Goal: Navigation & Orientation: Find specific page/section

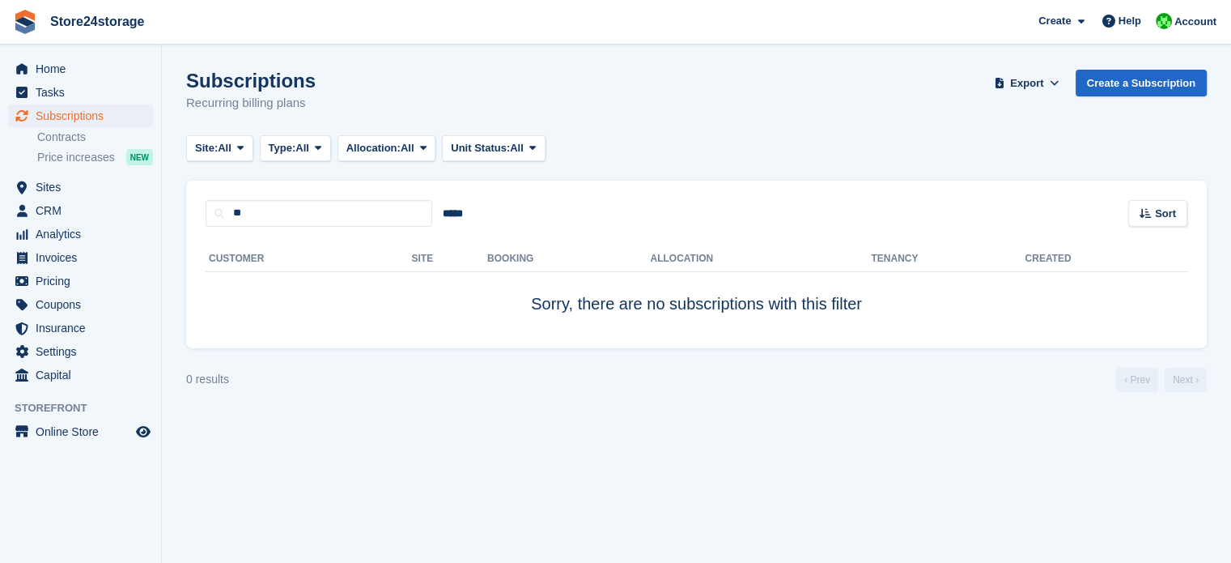
type input "*"
type input "**********"
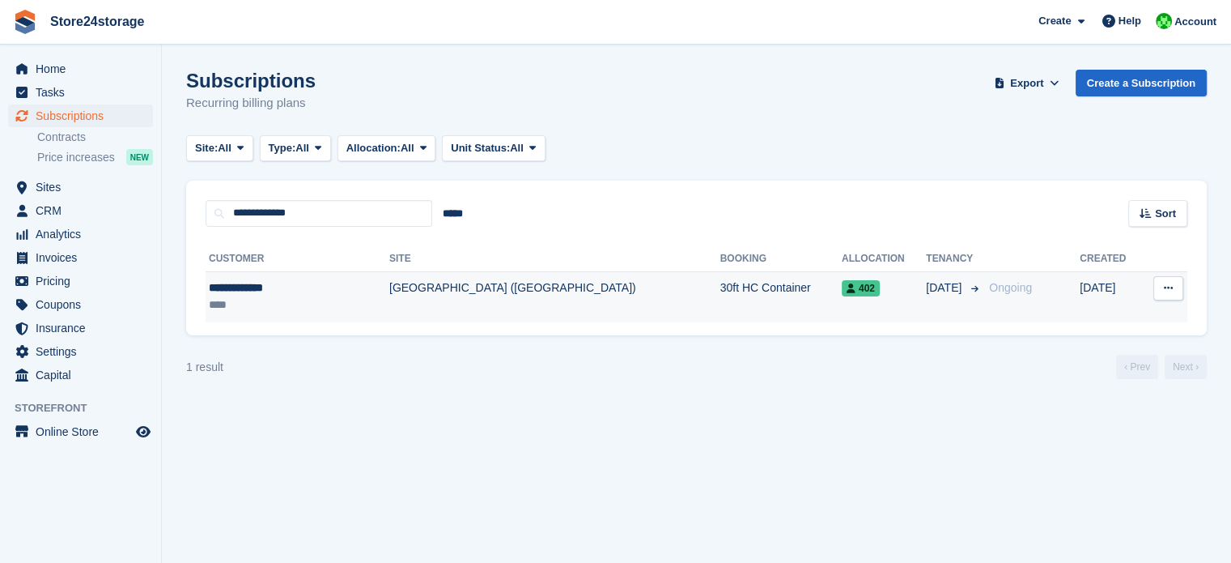
click at [449, 291] on td "[GEOGRAPHIC_DATA] ([GEOGRAPHIC_DATA])" at bounding box center [554, 296] width 331 height 51
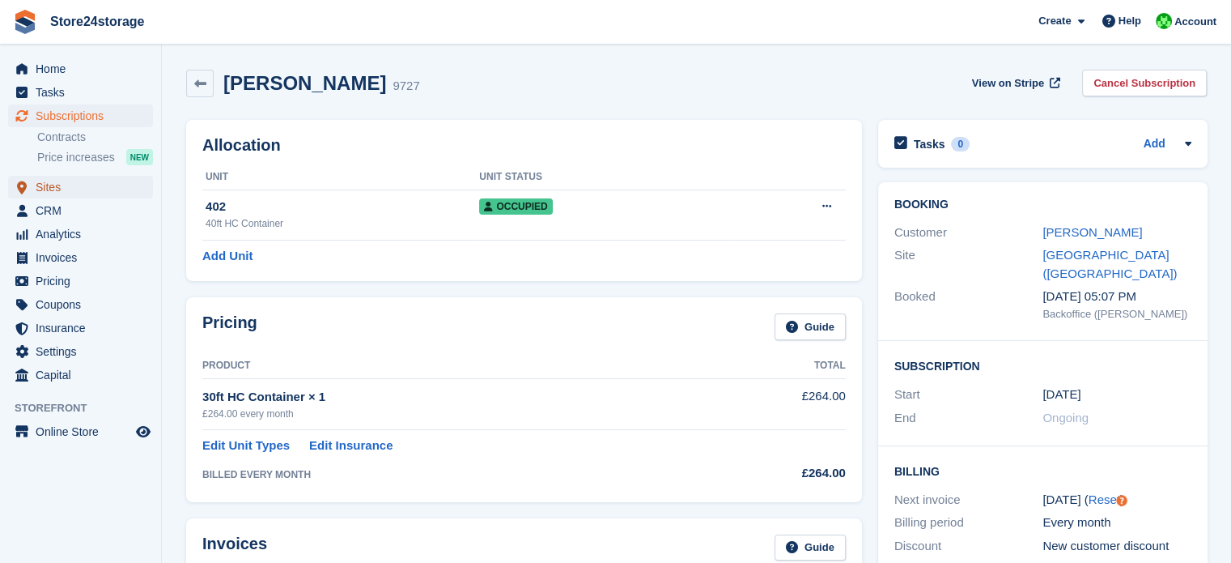
click at [78, 186] on span "Sites" at bounding box center [84, 187] width 97 height 23
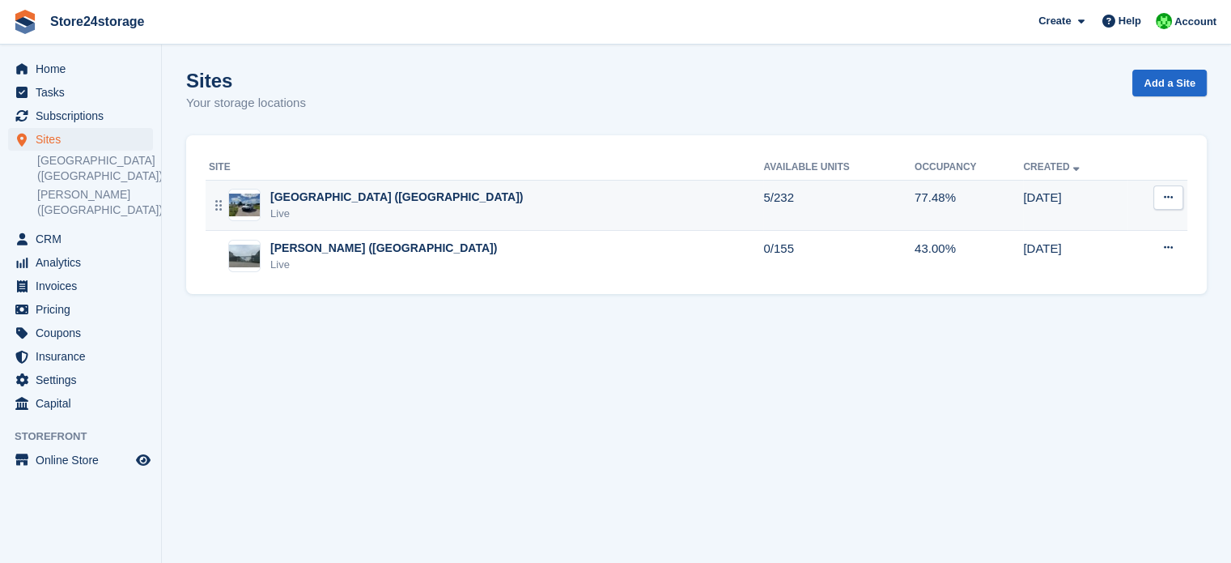
click at [299, 194] on div "[GEOGRAPHIC_DATA] ([GEOGRAPHIC_DATA])" at bounding box center [396, 197] width 253 height 17
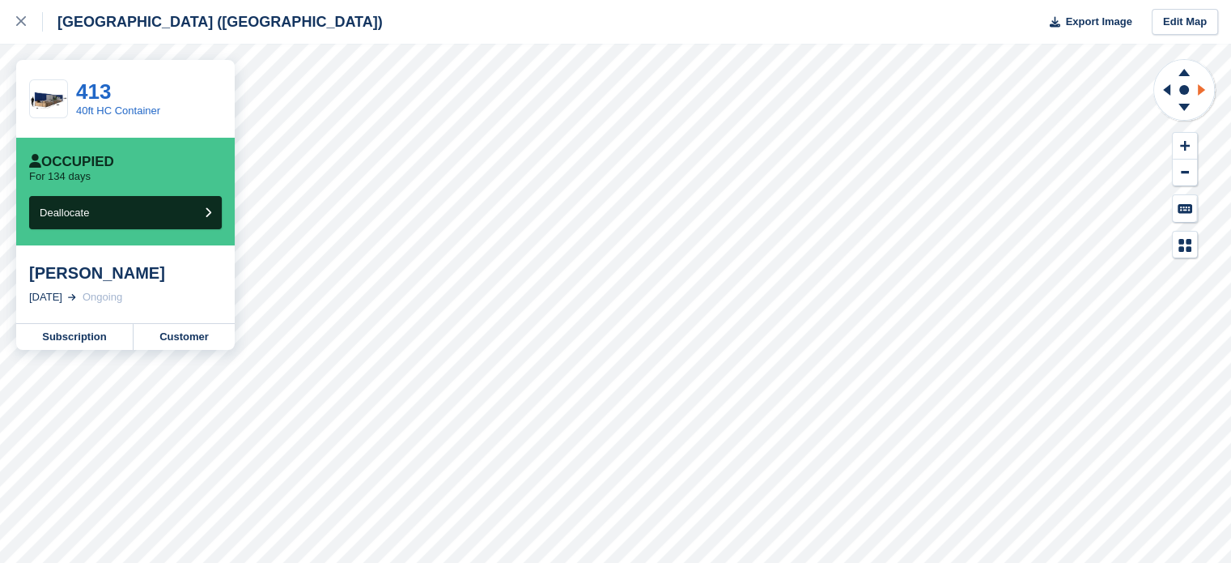
click at [1203, 90] on icon at bounding box center [1201, 89] width 7 height 11
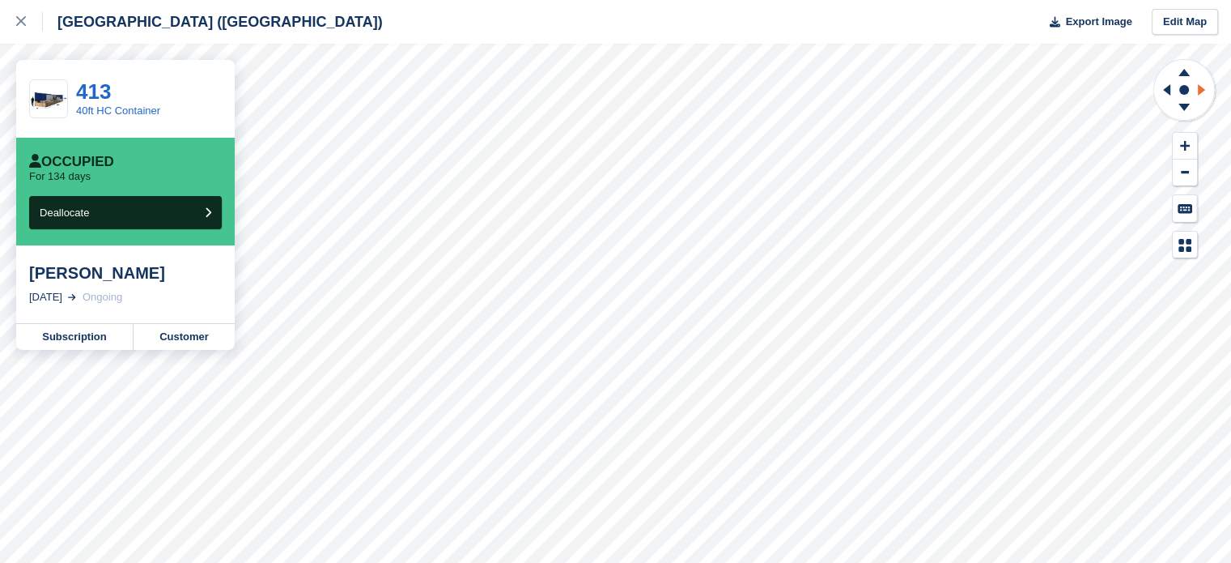
click at [1203, 90] on icon at bounding box center [1201, 89] width 7 height 11
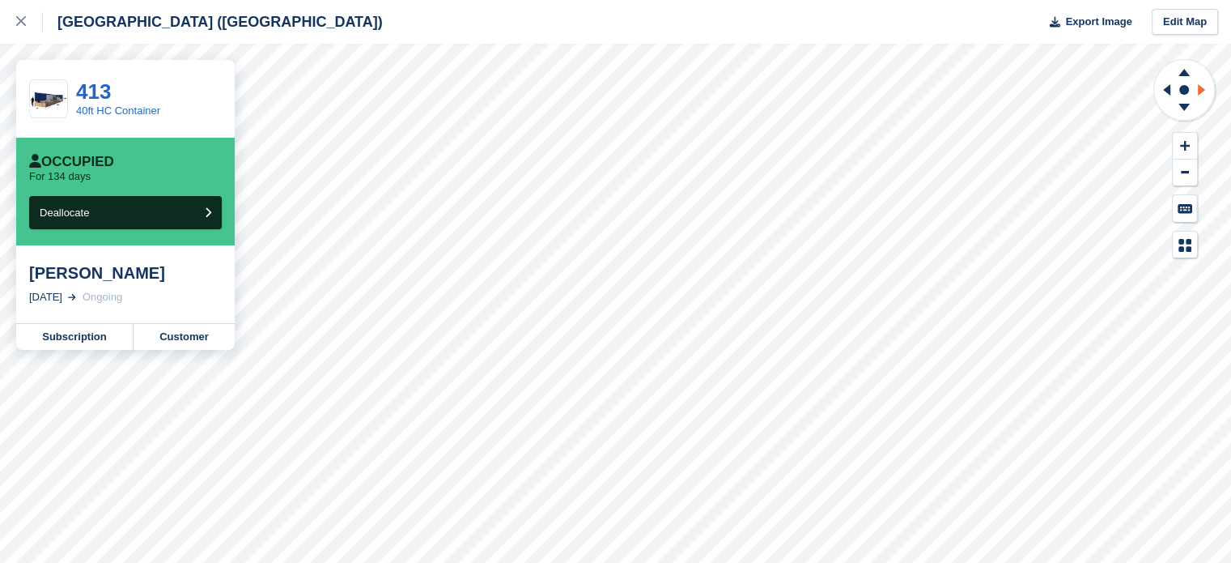
click at [1203, 90] on icon at bounding box center [1201, 89] width 7 height 11
